Goal: Contribute content

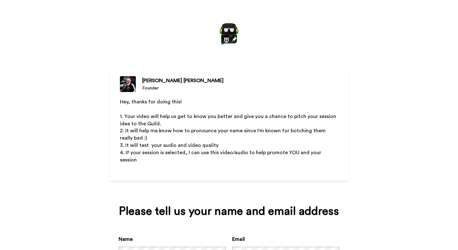
click at [89, 30] on div "Joe Colantonio Founder Hey, thanks for doing this! ﻿ 1. Your video will help us…" at bounding box center [229, 125] width 458 height 250
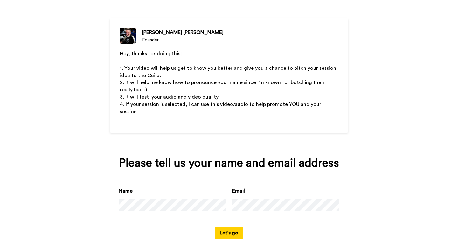
scroll to position [48, 0]
click at [231, 230] on button "Let's go" at bounding box center [229, 233] width 29 height 13
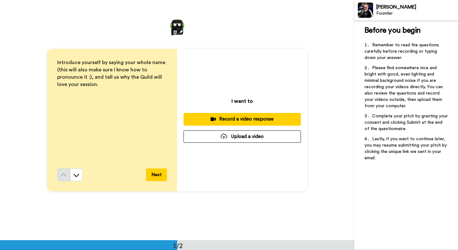
click at [242, 225] on div "Introduce yourself by saying your whole name (this will also make sure I know h…" at bounding box center [177, 120] width 354 height 241
click at [147, 177] on button "Next" at bounding box center [156, 175] width 21 height 13
click at [228, 122] on div "Record a video response" at bounding box center [241, 119] width 107 height 7
click at [245, 138] on button "Upload a video" at bounding box center [241, 137] width 117 height 12
click at [224, 139] on div at bounding box center [224, 137] width 6 height 6
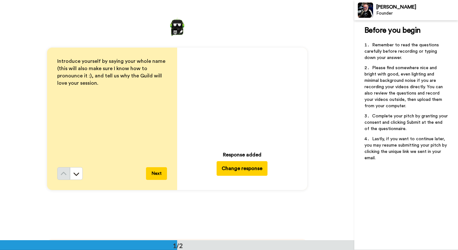
click at [154, 175] on button "Next" at bounding box center [156, 174] width 21 height 13
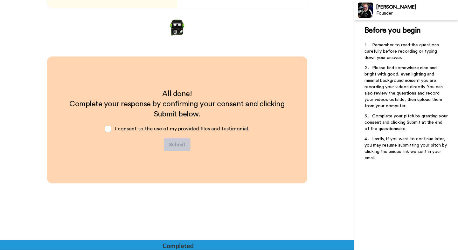
scroll to position [184, 0]
click at [110, 127] on span at bounding box center [108, 129] width 6 height 6
click at [183, 148] on button "Submit" at bounding box center [177, 145] width 27 height 13
